Goal: Task Accomplishment & Management: Complete application form

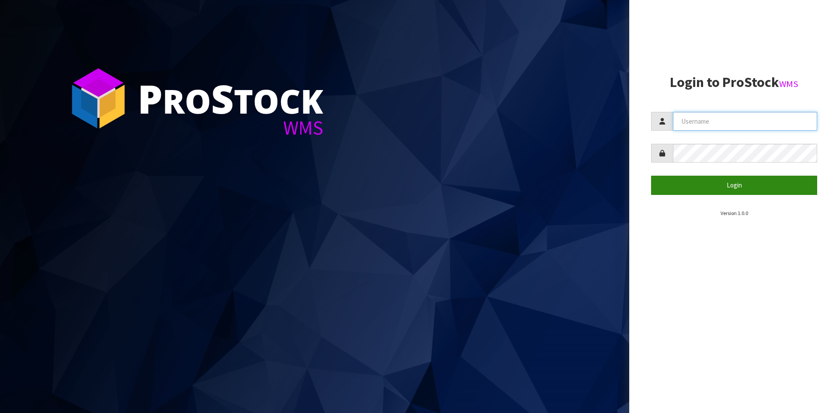
type input "YOURREFORMER"
drag, startPoint x: 707, startPoint y: 189, endPoint x: 407, endPoint y: 48, distance: 331.8
click at [707, 189] on button "Login" at bounding box center [734, 185] width 166 height 19
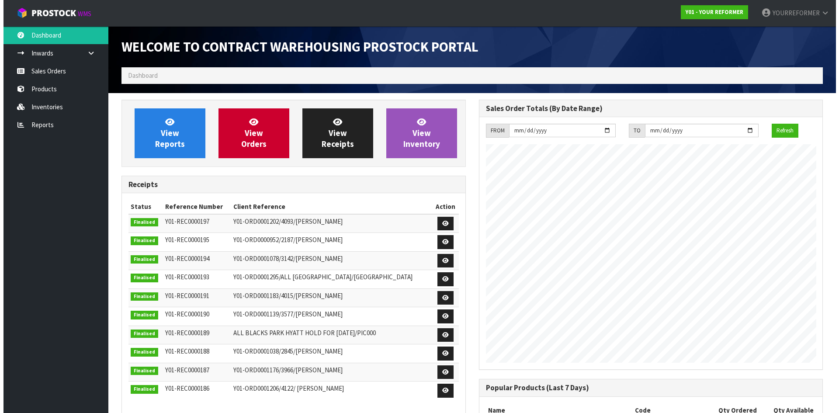
scroll to position [443, 357]
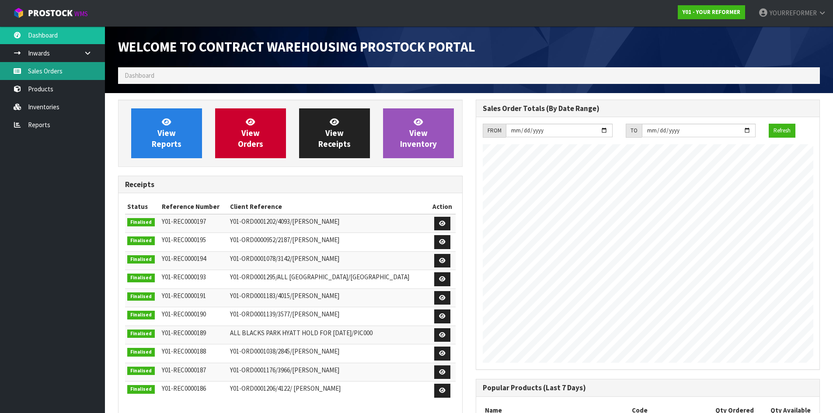
click at [55, 71] on link "Sales Orders" at bounding box center [52, 71] width 105 height 18
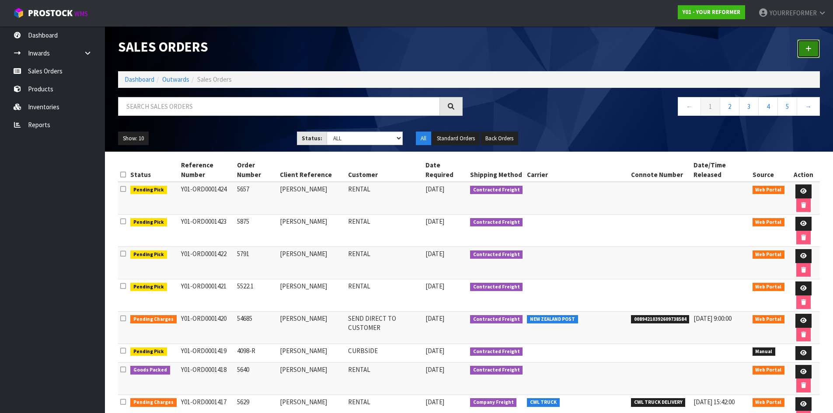
click at [805, 42] on link at bounding box center [808, 48] width 23 height 19
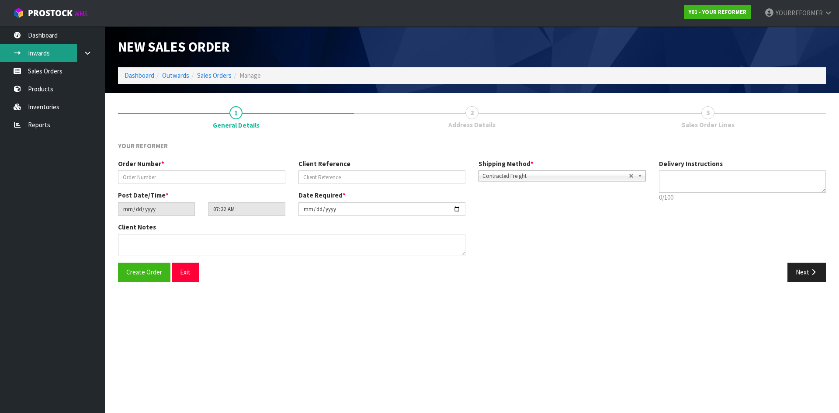
click at [57, 60] on link "Inwards" at bounding box center [52, 53] width 105 height 18
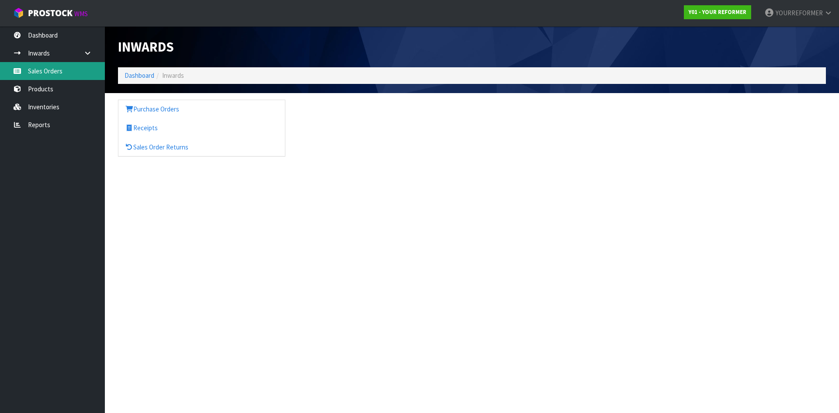
click at [25, 71] on link "Sales Orders" at bounding box center [52, 71] width 105 height 18
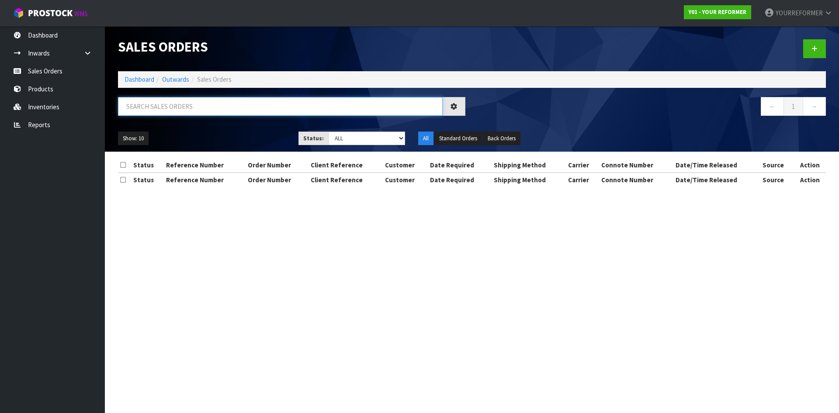
click at [181, 107] on input "text" at bounding box center [280, 106] width 325 height 19
paste input "5660"
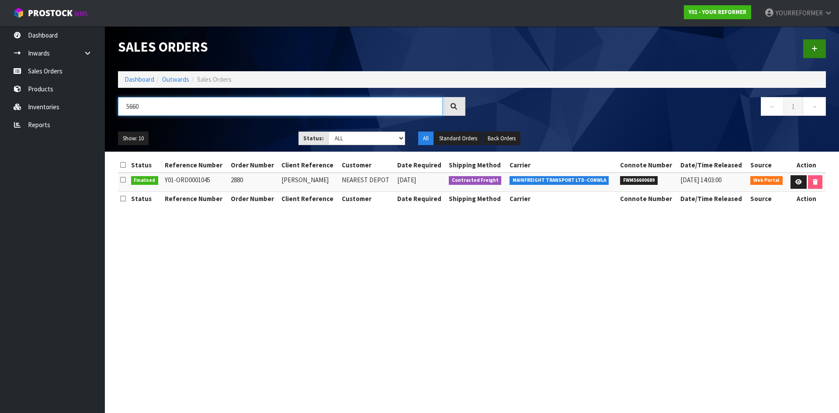
type input "5660"
click at [815, 49] on icon at bounding box center [815, 48] width 6 height 7
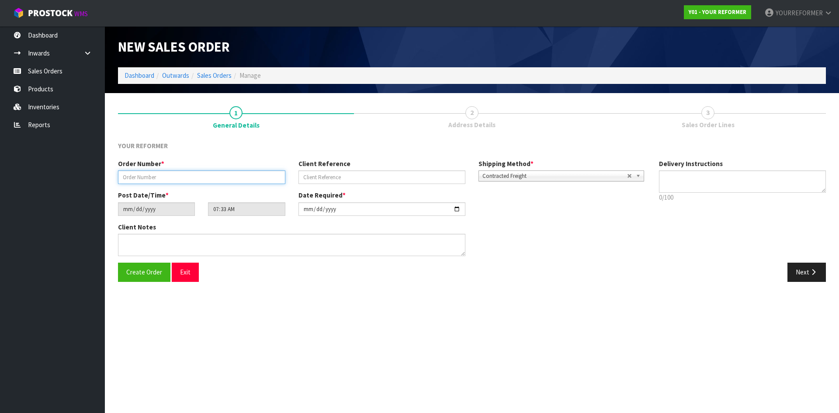
click at [184, 180] on input "text" at bounding box center [201, 177] width 167 height 14
paste input "5660"
type input "5660"
click at [360, 175] on input "text" at bounding box center [382, 177] width 167 height 14
paste input "[PERSON_NAME]"
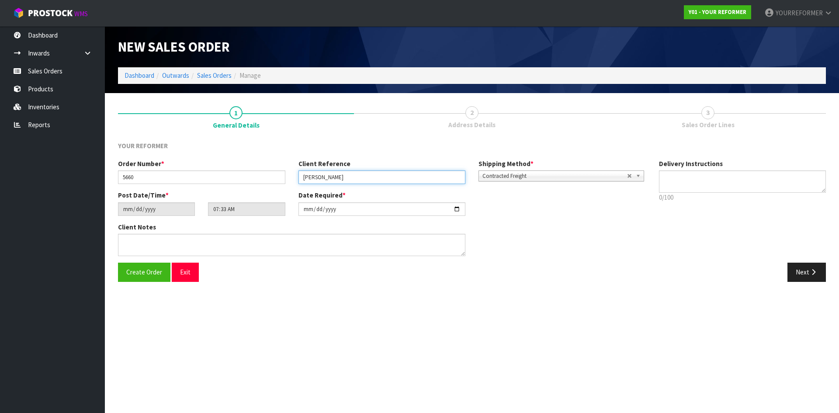
type input "[PERSON_NAME]"
click at [714, 191] on textarea at bounding box center [742, 181] width 167 height 22
click at [664, 188] on textarea at bounding box center [742, 181] width 167 height 22
paste textarea "[PHONE_NUMBER]"
type textarea "RENTAL [PHONE_NUMBER]"
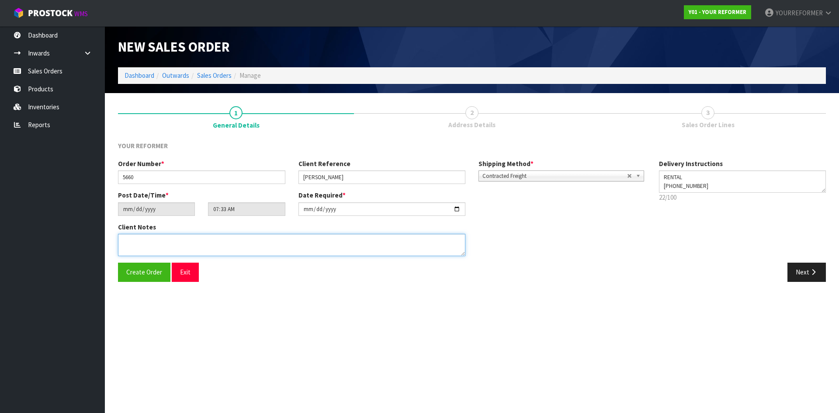
click at [255, 248] on textarea at bounding box center [291, 245] width 347 height 22
paste textarea "[PERSON_NAME] [STREET_ADDRESS] [PHONE_NUMBER]"
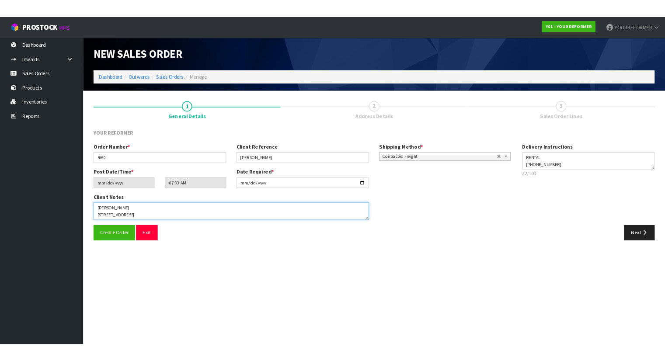
scroll to position [40, 0]
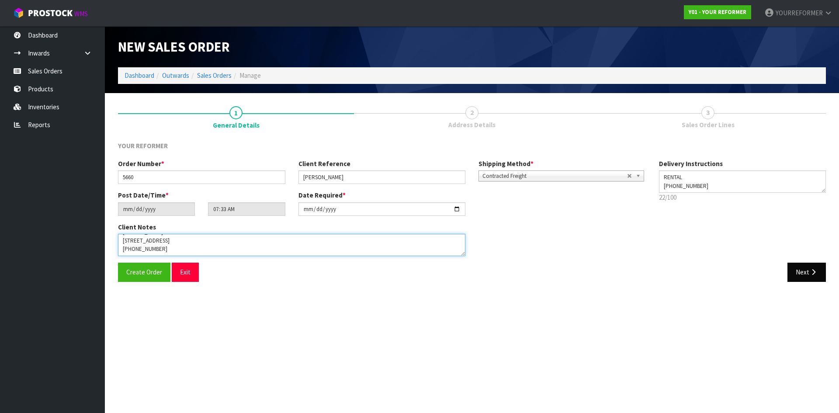
type textarea "[PERSON_NAME] [STREET_ADDRESS] [PHONE_NUMBER]"
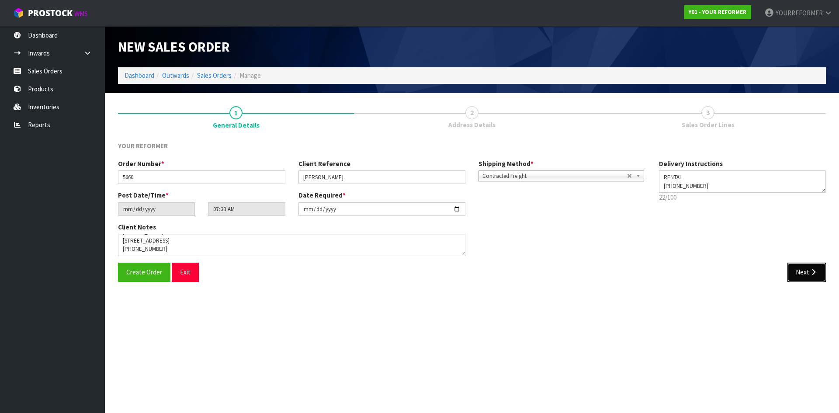
click at [815, 273] on icon "button" at bounding box center [813, 272] width 8 height 7
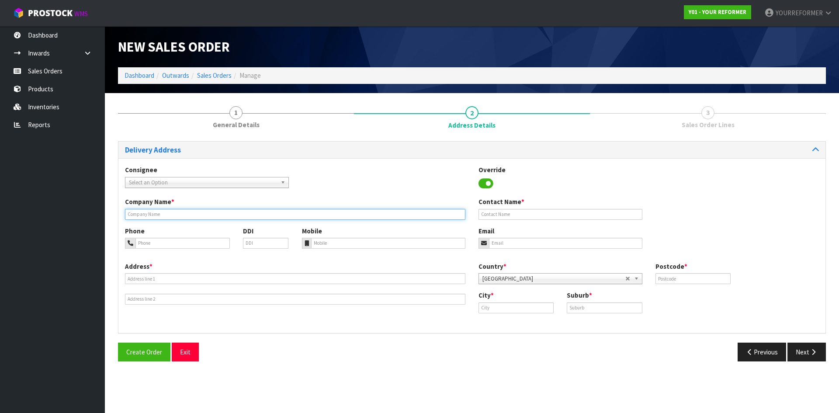
click at [169, 215] on input "text" at bounding box center [295, 214] width 340 height 11
type input "RENTAL"
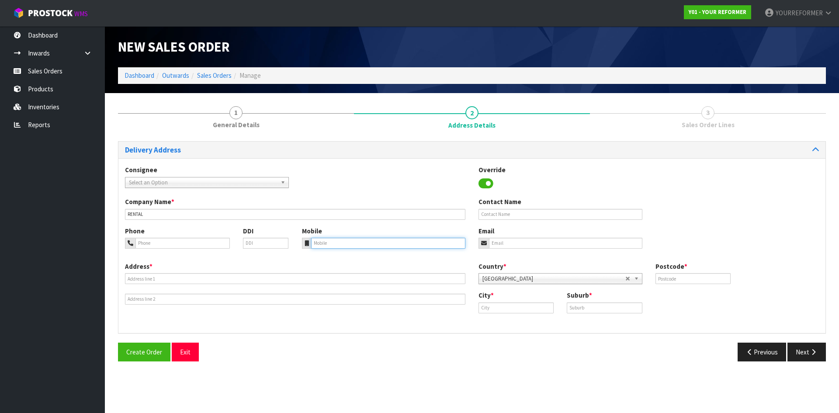
click at [323, 244] on input "tel" at bounding box center [388, 243] width 155 height 11
paste input "[PHONE_NUMBER]"
type input "[PHONE_NUMBER]"
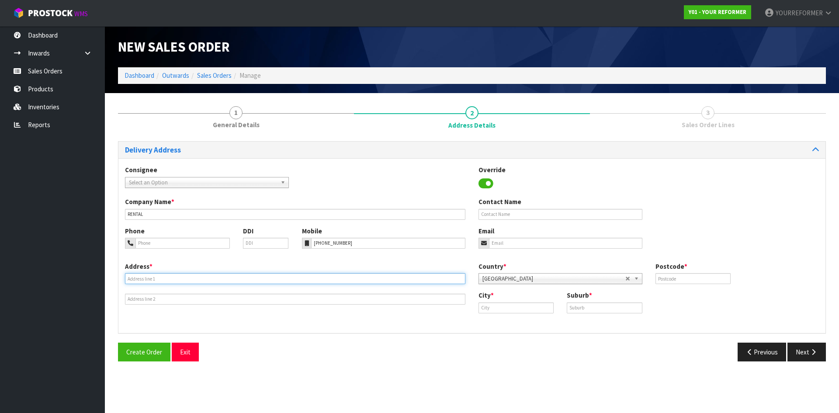
click at [193, 278] on input "text" at bounding box center [295, 278] width 340 height 11
paste input "[STREET_ADDRESS]"
type input "[STREET_ADDRESS]"
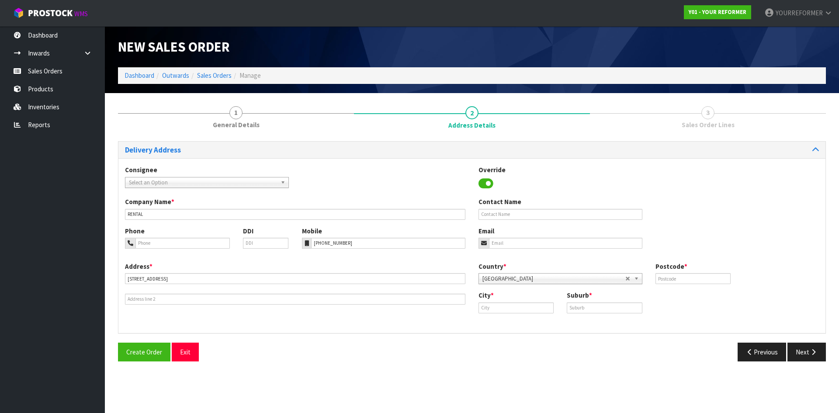
click at [537, 220] on div "Company Name * RENTAL Contact Name" at bounding box center [471, 211] width 707 height 29
drag, startPoint x: 535, startPoint y: 217, endPoint x: 421, endPoint y: 228, distance: 114.6
click at [520, 220] on div "Company Name * RENTAL Contact Name" at bounding box center [471, 211] width 707 height 29
paste input "[PERSON_NAME]"
type input "[PERSON_NAME]"
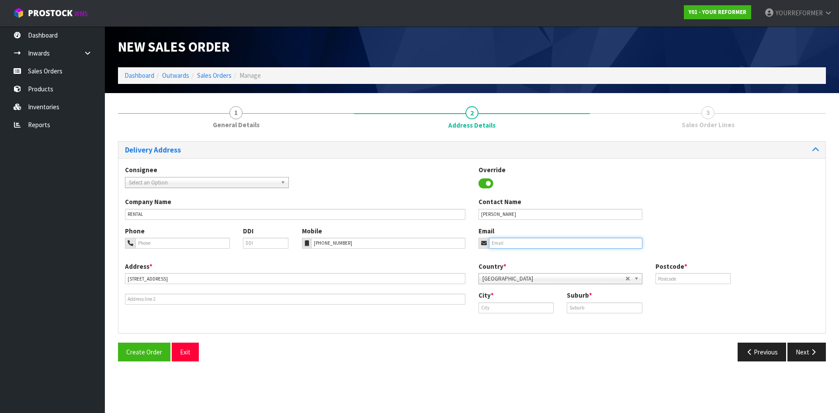
drag, startPoint x: 549, startPoint y: 243, endPoint x: 555, endPoint y: 243, distance: 5.7
click at [549, 243] on input "email" at bounding box center [565, 243] width 153 height 11
paste input "[EMAIL_ADDRESS][DOMAIN_NAME]"
type input "[EMAIL_ADDRESS][DOMAIN_NAME]"
click at [689, 278] on input "text" at bounding box center [693, 278] width 75 height 11
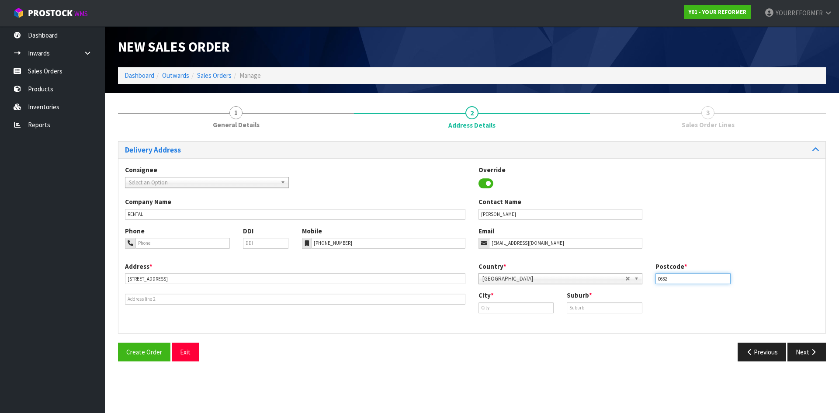
type input "0632"
drag, startPoint x: 513, startPoint y: 293, endPoint x: 510, endPoint y: 302, distance: 9.3
click at [513, 293] on div "City *" at bounding box center [516, 302] width 88 height 22
click at [510, 303] on input "text" at bounding box center [516, 307] width 75 height 11
paste input "[GEOGRAPHIC_DATA]"
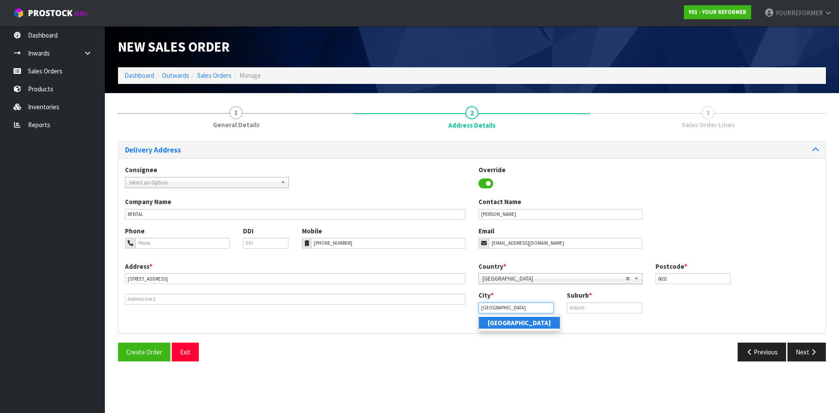
type input "[GEOGRAPHIC_DATA]"
drag, startPoint x: 538, startPoint y: 316, endPoint x: 590, endPoint y: 301, distance: 54.1
click at [514, 322] on strong "[GEOGRAPHIC_DATA]" at bounding box center [519, 323] width 63 height 8
click at [615, 306] on input "text" at bounding box center [604, 307] width 75 height 11
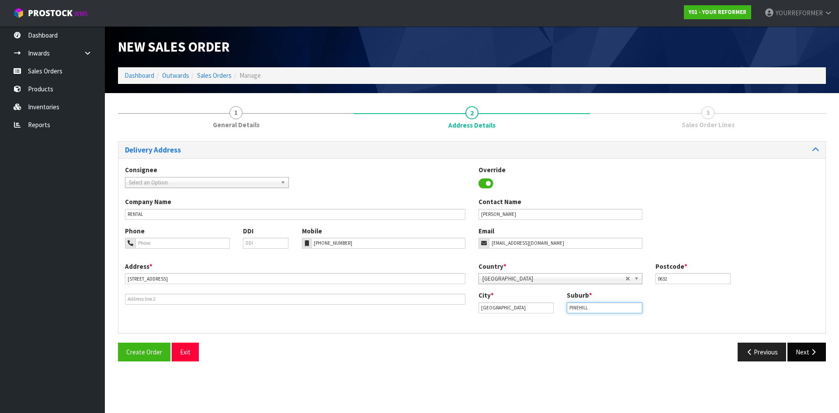
type input "PINEHILL"
click at [800, 360] on button "Next" at bounding box center [807, 352] width 38 height 19
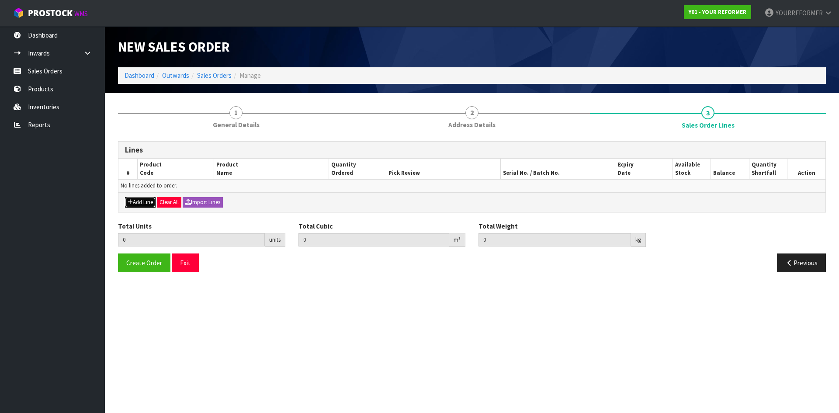
click at [151, 205] on button "Add Line" at bounding box center [140, 202] width 31 height 10
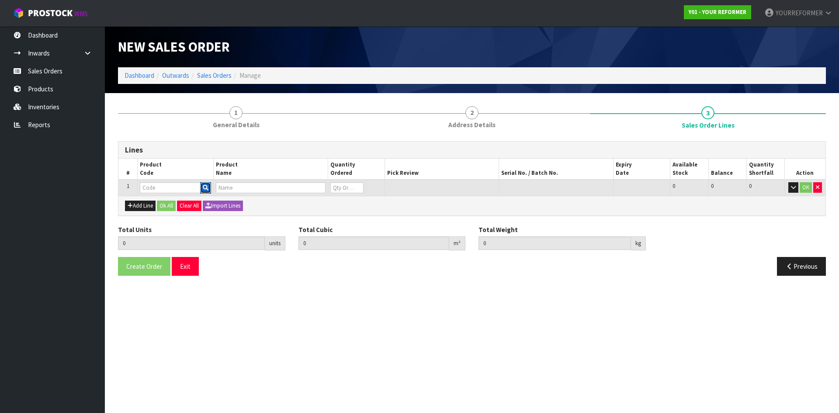
click at [199, 189] on div at bounding box center [175, 187] width 71 height 11
click at [205, 186] on icon "button" at bounding box center [206, 188] width 6 height 6
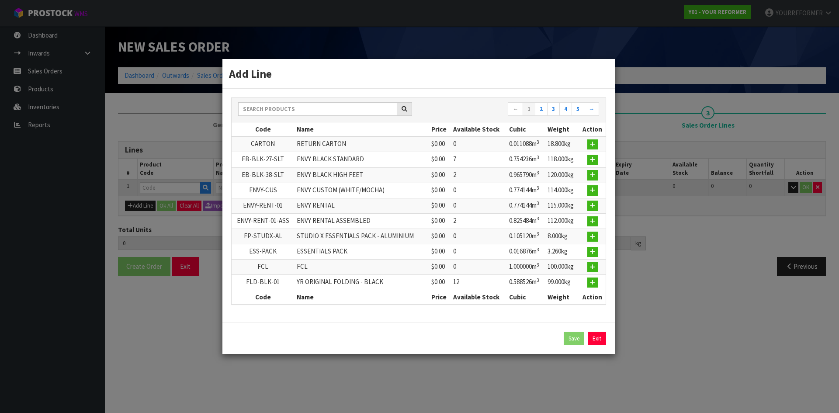
click at [273, 120] on div "← 1 2 3 4 5 →" at bounding box center [419, 110] width 374 height 24
click at [274, 114] on input "text" at bounding box center [317, 109] width 159 height 14
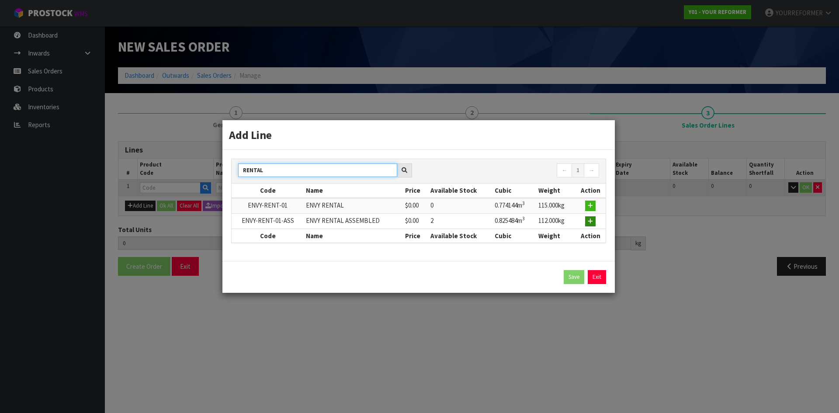
type input "RENTAL"
click at [588, 217] on button "button" at bounding box center [590, 221] width 10 height 10
type input "0.000000"
type input "0.000"
type input "ENVY-RENT-01-ASS"
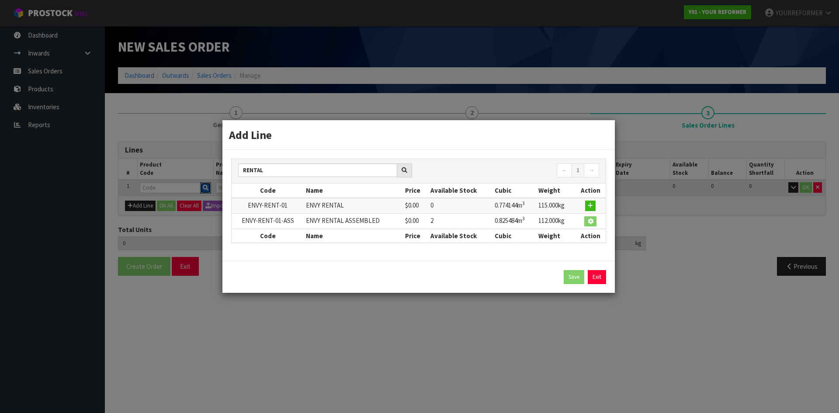
type input "ENVY RENTAL ASSEMBLED"
type input "0"
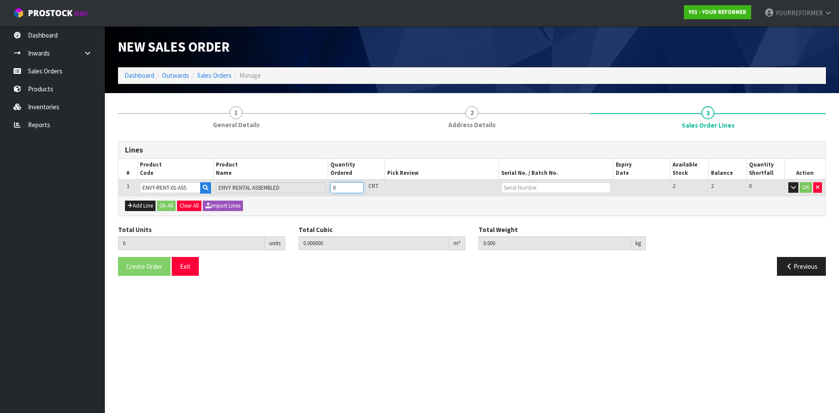
click at [358, 183] on input "0" at bounding box center [346, 187] width 33 height 11
type input "1"
type input "0.825484"
type input "112"
type input "1"
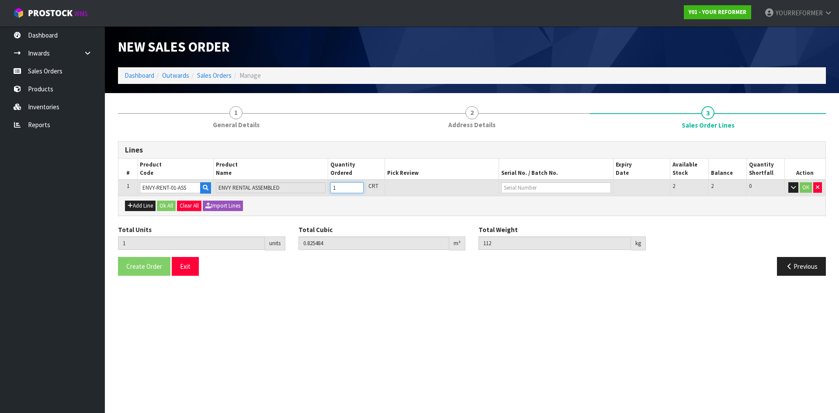
click at [358, 185] on input "1" at bounding box center [346, 187] width 33 height 11
click at [174, 212] on div "Add Line Ok All Clear All Import Lines" at bounding box center [471, 206] width 707 height 20
click at [164, 207] on button "Ok All" at bounding box center [166, 206] width 19 height 10
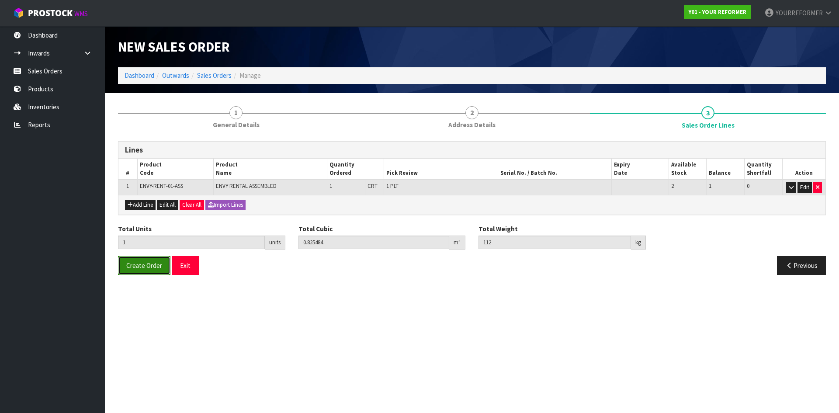
click at [161, 261] on span "Create Order" at bounding box center [144, 265] width 36 height 8
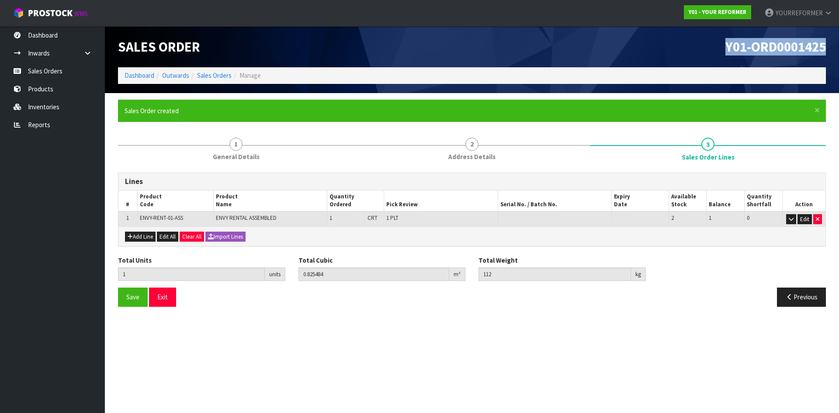
drag, startPoint x: 827, startPoint y: 43, endPoint x: 558, endPoint y: 41, distance: 269.7
click at [570, 41] on div "Y01-ORD0001425" at bounding box center [652, 46] width 361 height 41
copy span "Y01-ORD0001425"
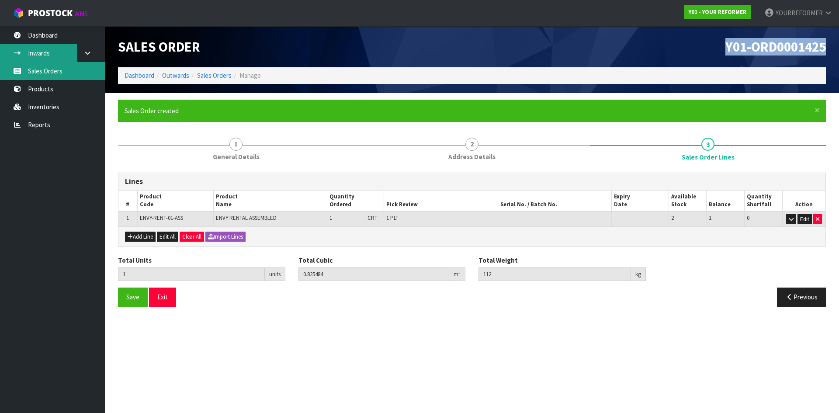
drag, startPoint x: 45, startPoint y: 66, endPoint x: 75, endPoint y: 45, distance: 36.7
click at [45, 66] on link "Sales Orders" at bounding box center [52, 71] width 105 height 18
